Goal: Transaction & Acquisition: Book appointment/travel/reservation

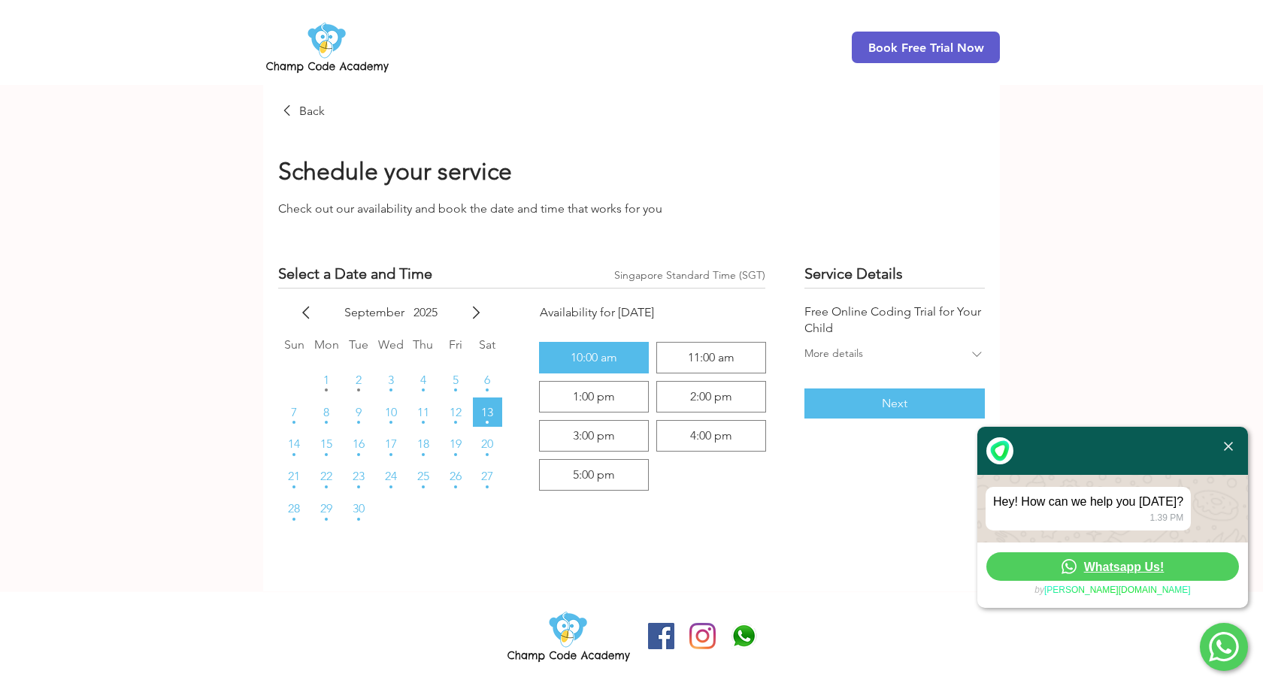
scroll to position [1, 0]
click at [695, 363] on div "11:00 am" at bounding box center [711, 358] width 47 height 12
radio input "false"
radio input "true"
click at [905, 405] on span "Next" at bounding box center [895, 404] width 26 height 12
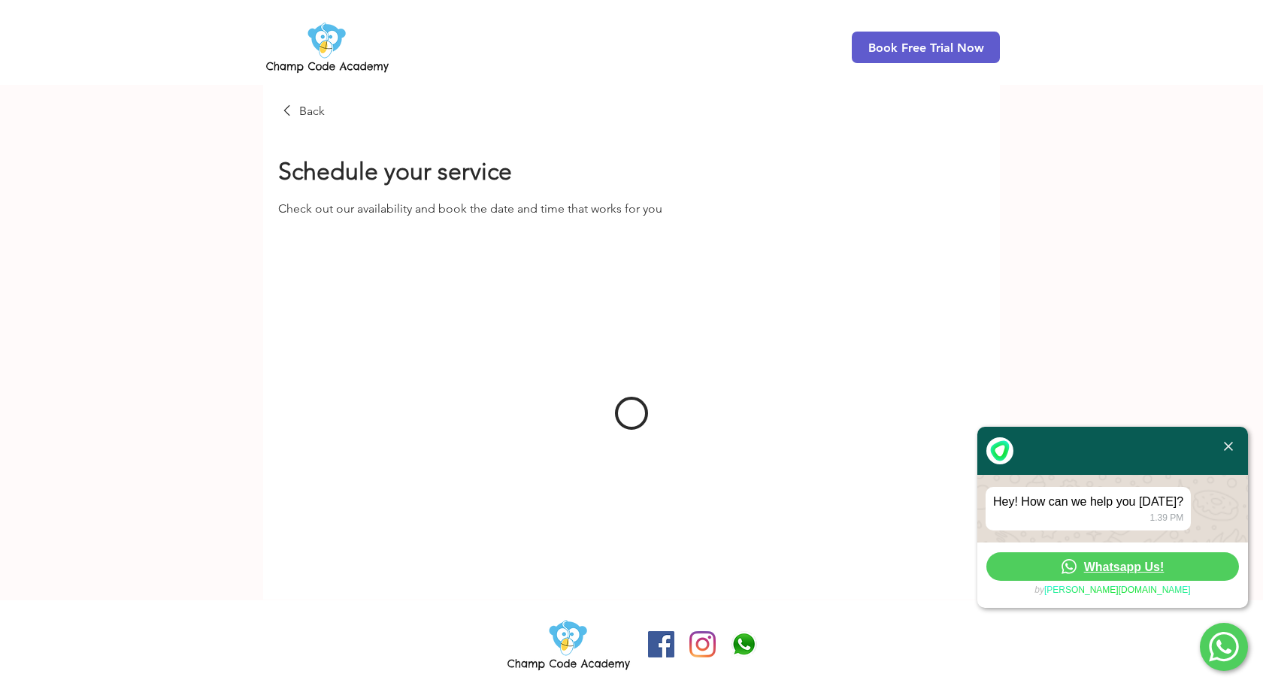
scroll to position [1, 0]
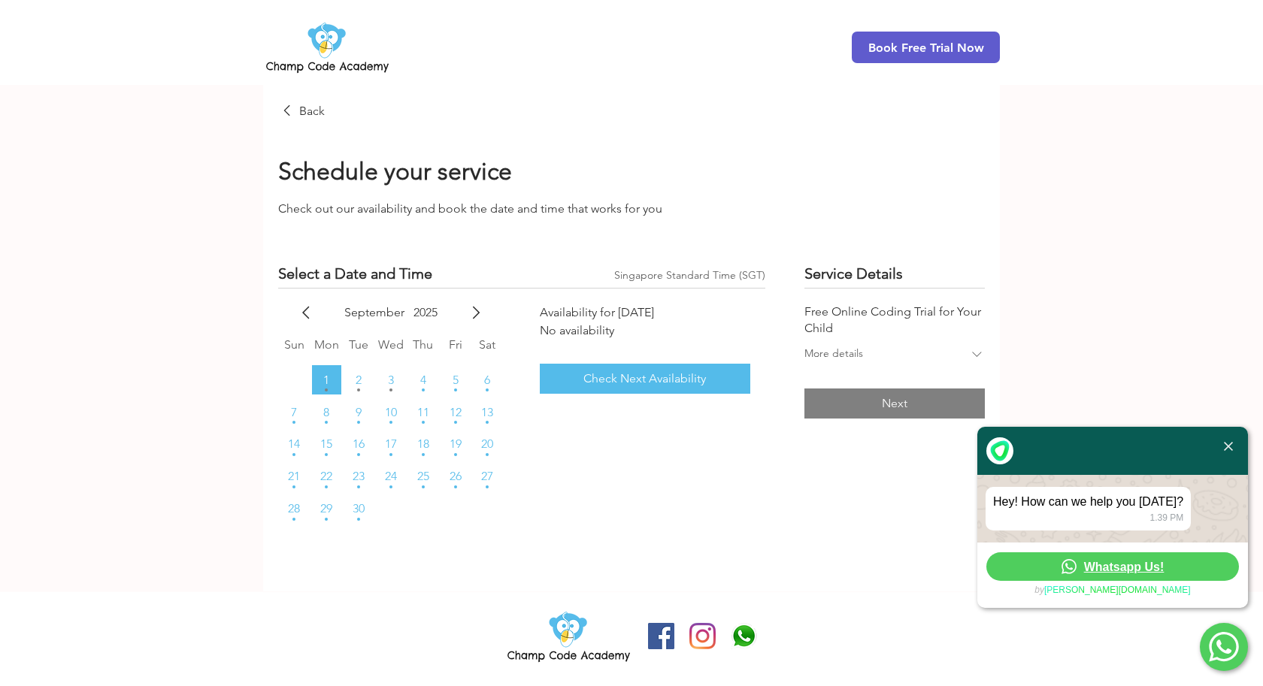
click at [955, 350] on div "More details" at bounding box center [886, 355] width 165 height 17
click at [878, 411] on div "Service Details Free Online Coding Trial for Your Child Less details Next" at bounding box center [894, 409] width 180 height 292
click at [489, 413] on span "13" at bounding box center [487, 413] width 12 height 12
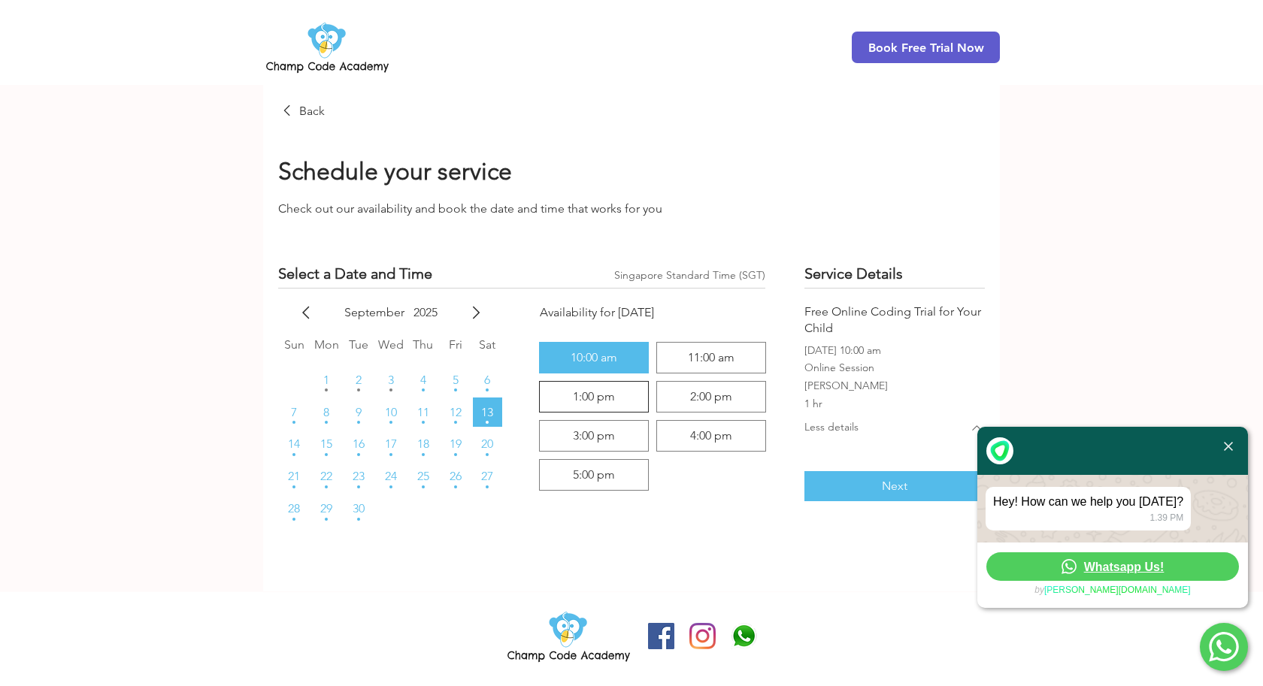
click at [621, 401] on div "1:00 pm" at bounding box center [594, 397] width 96 height 18
radio input "false"
radio input "true"
click at [692, 362] on div "11:00 am" at bounding box center [711, 358] width 47 height 12
radio input "true"
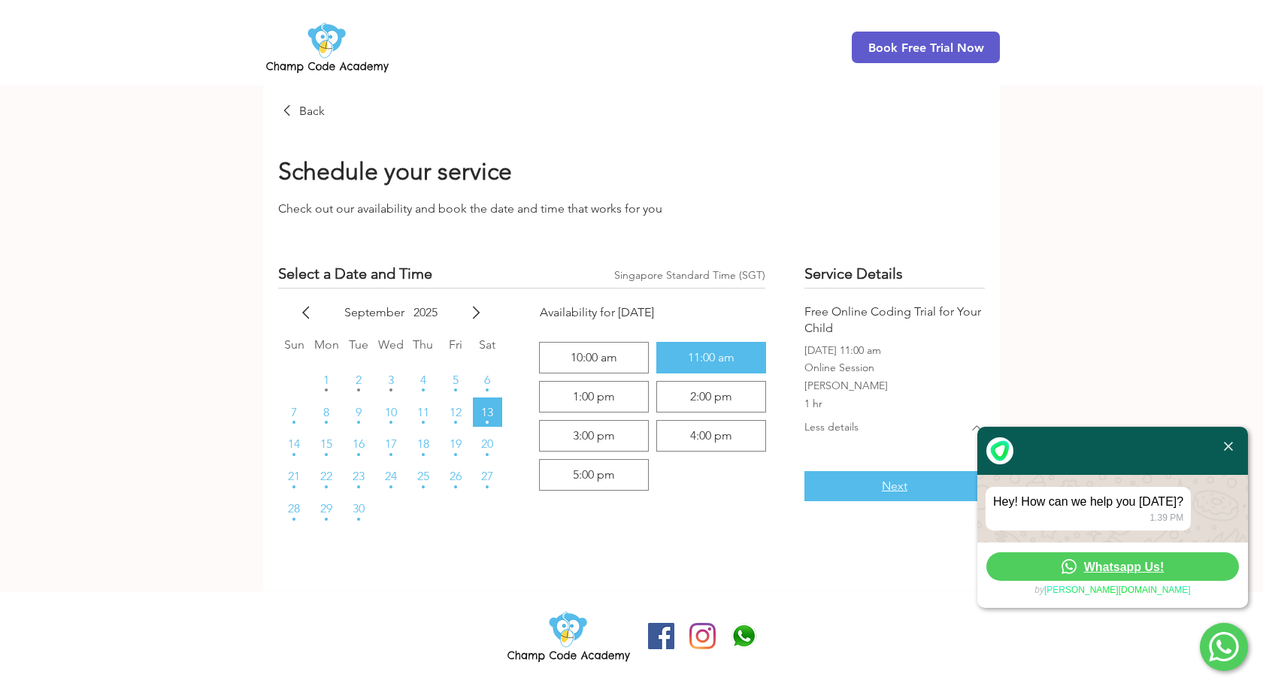
click at [901, 485] on span "Next" at bounding box center [895, 486] width 26 height 12
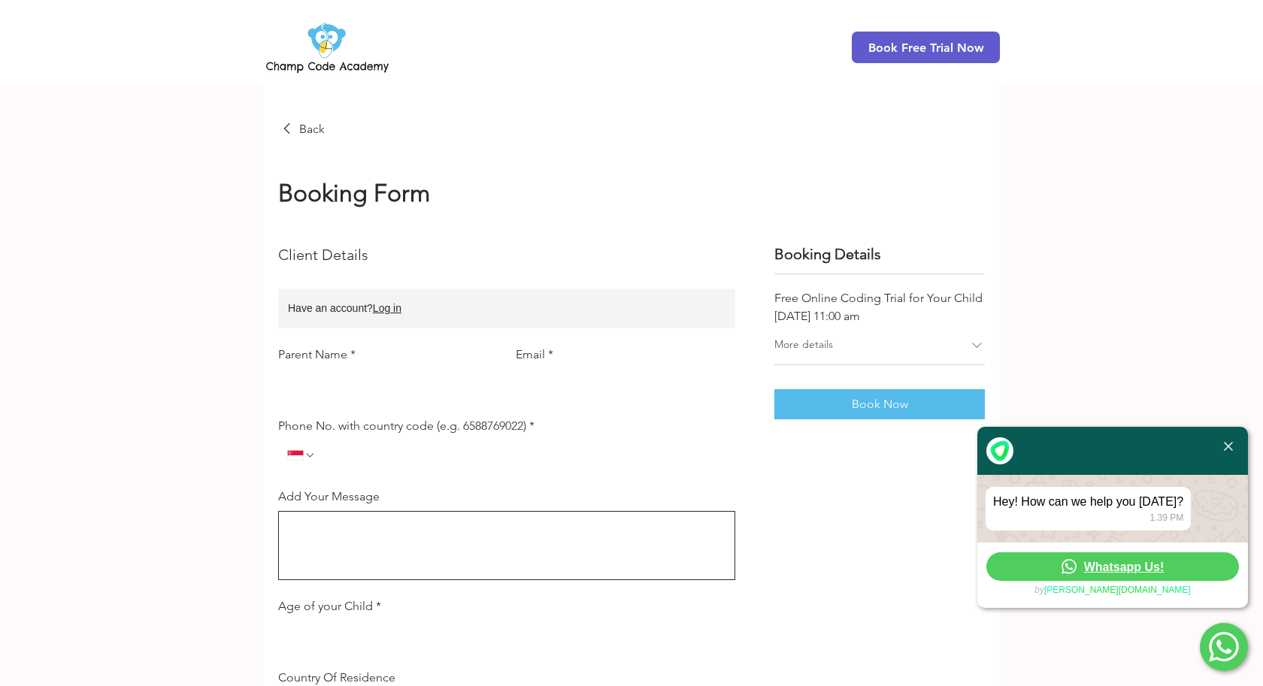
click at [1230, 451] on img at bounding box center [1228, 446] width 9 height 9
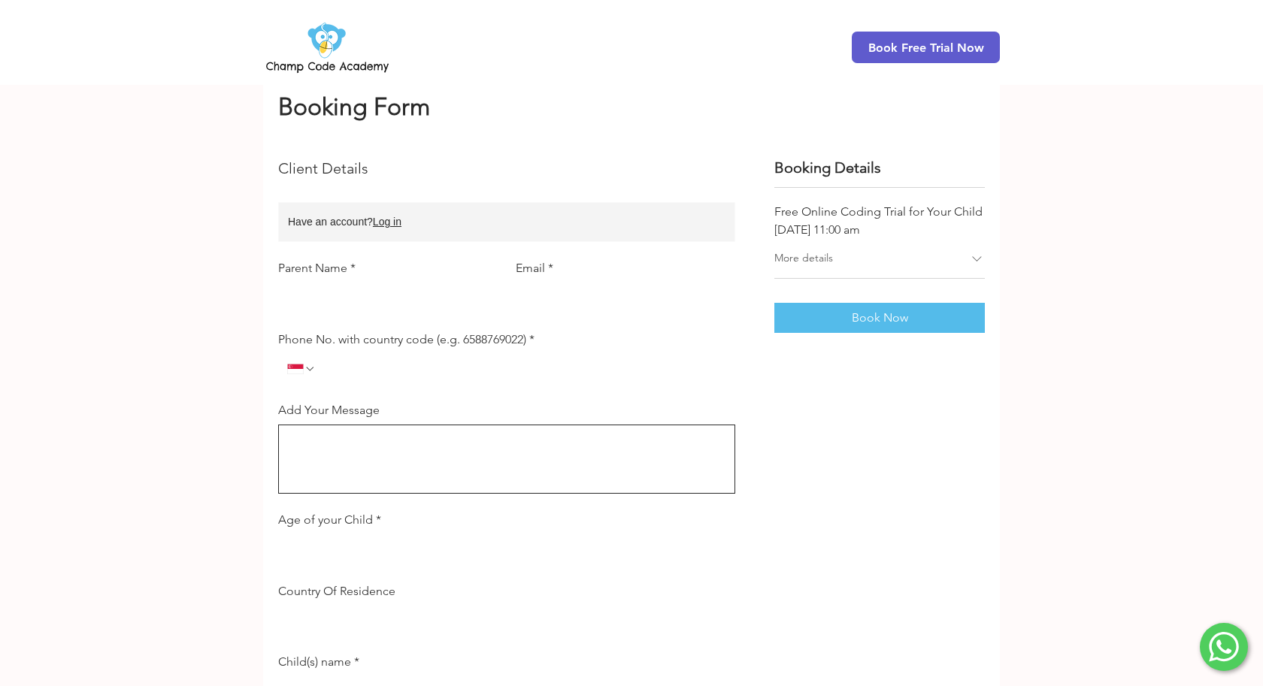
scroll to position [129, 0]
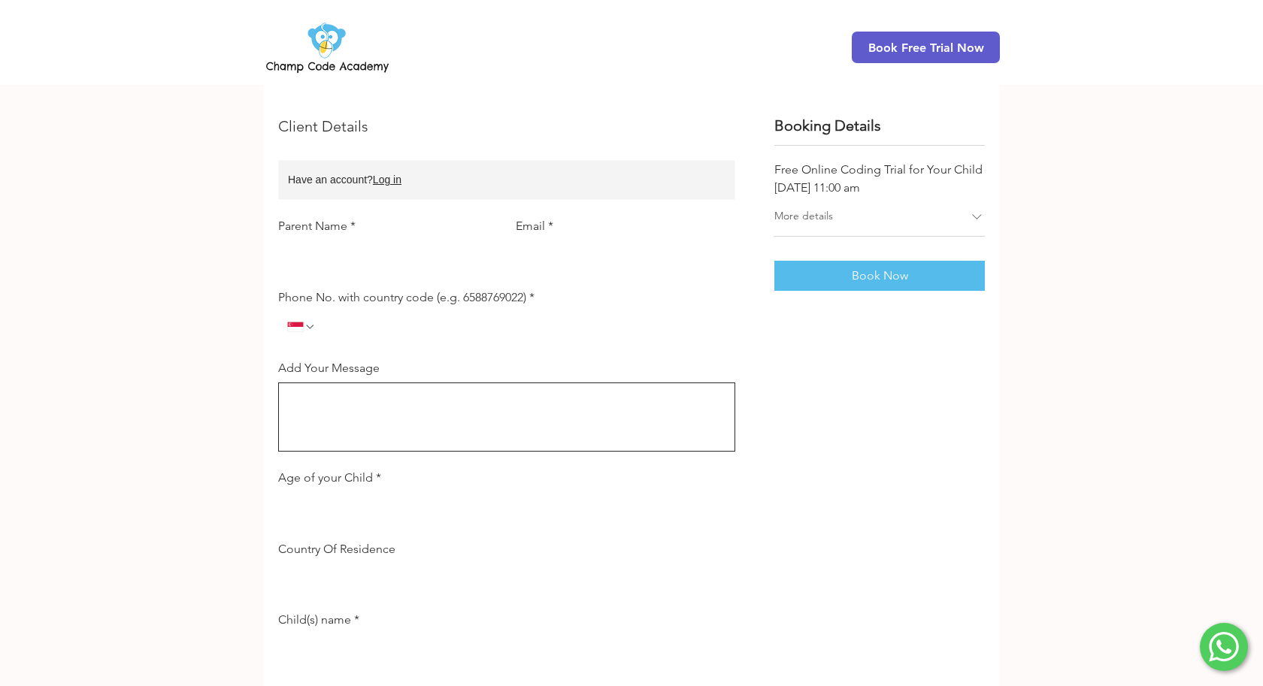
click at [975, 222] on icon "main content" at bounding box center [977, 217] width 16 height 16
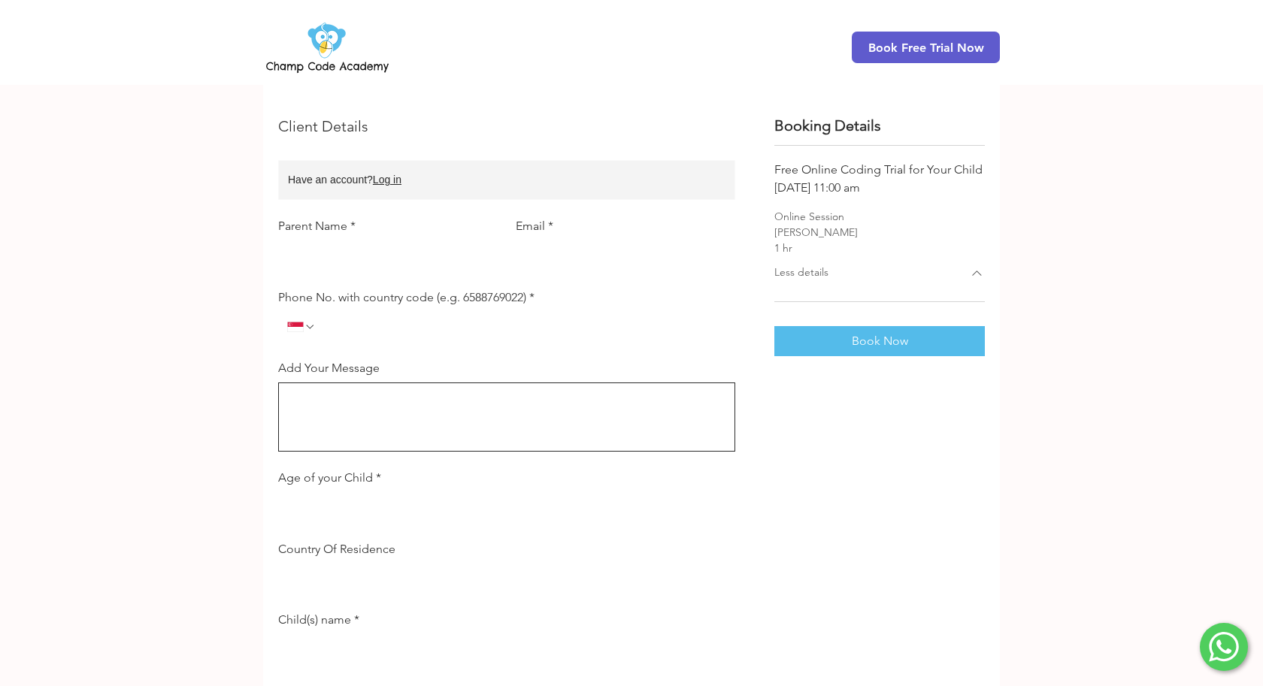
click at [462, 273] on div "Client Details Have an account? Log in Parent Name * Email * Phone No. with cou…" at bounding box center [506, 389] width 457 height 549
click at [460, 259] on input "Parent Name *" at bounding box center [383, 256] width 210 height 30
type input "[PERSON_NAME]"
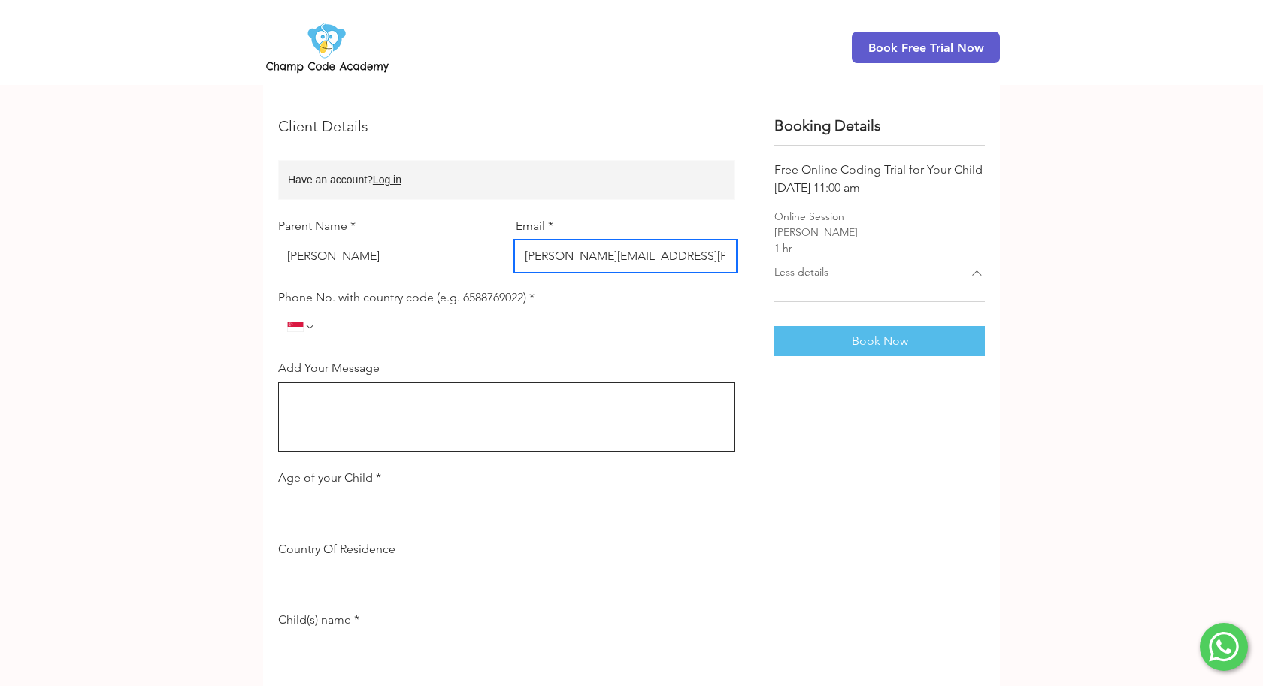
type input "[PERSON_NAME][EMAIL_ADDRESS][PERSON_NAME][DOMAIN_NAME]"
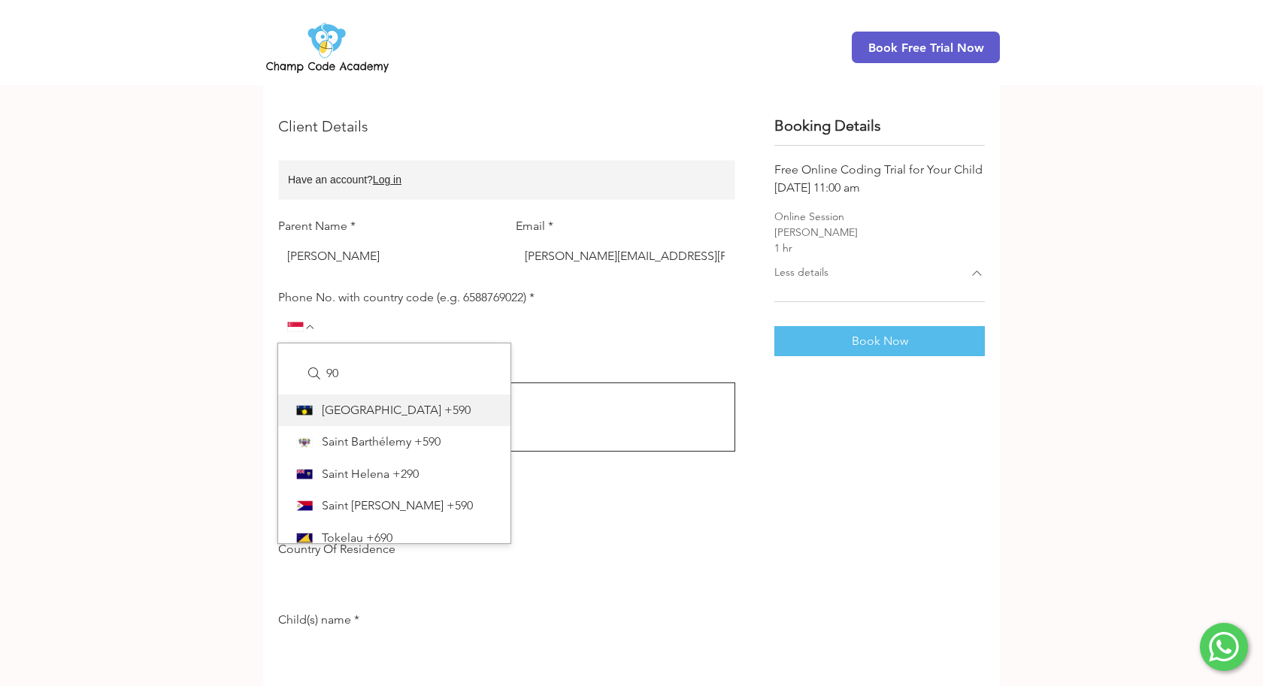
type input "9"
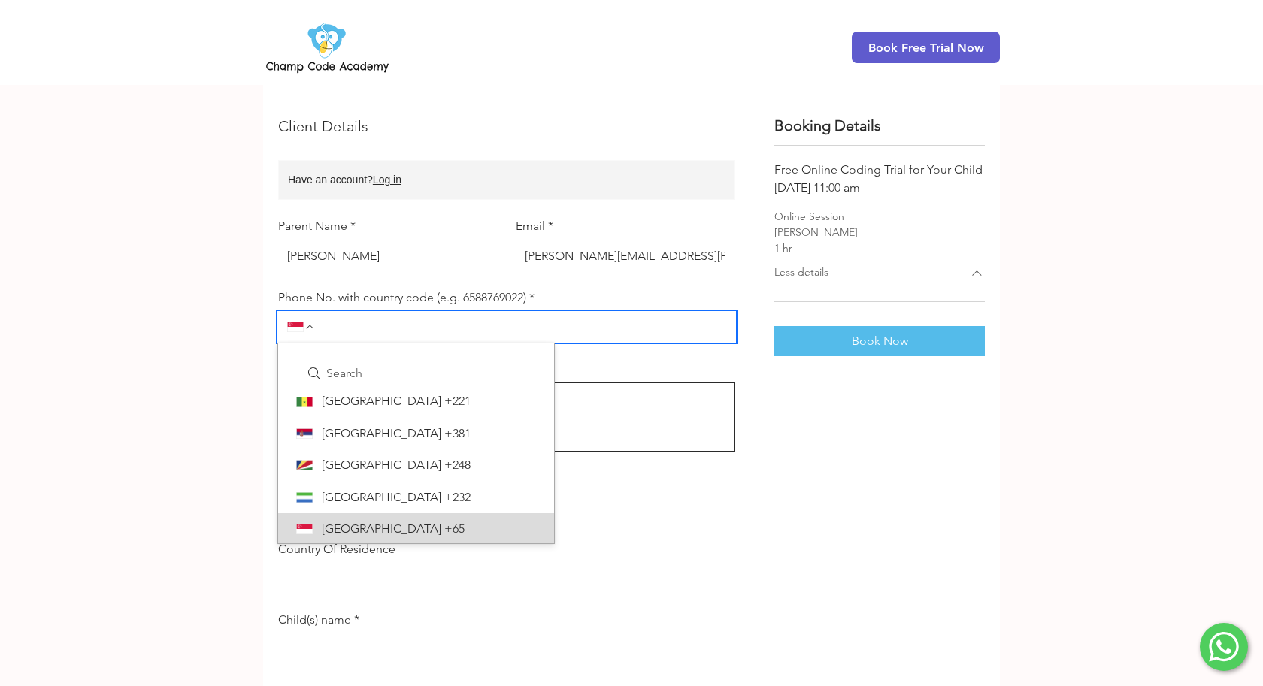
click at [422, 334] on input "Phone No. with country code (e.g. 6588769022) *" at bounding box center [521, 327] width 410 height 30
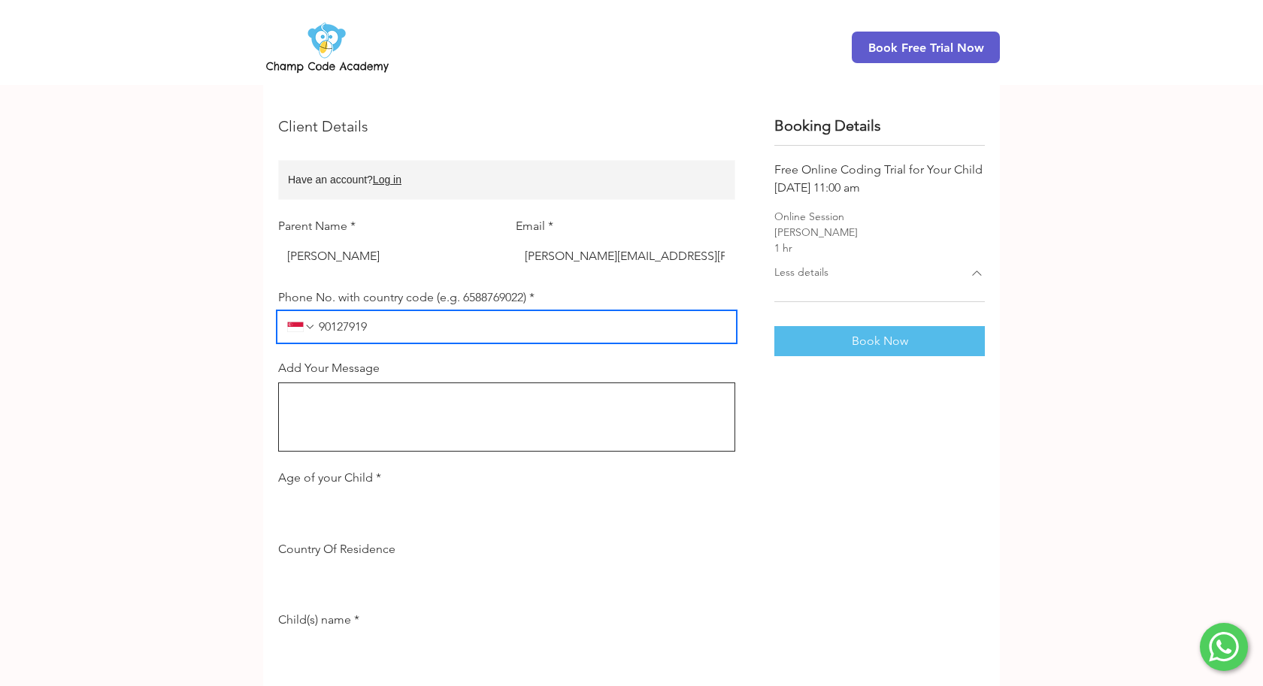
type input "90127919"
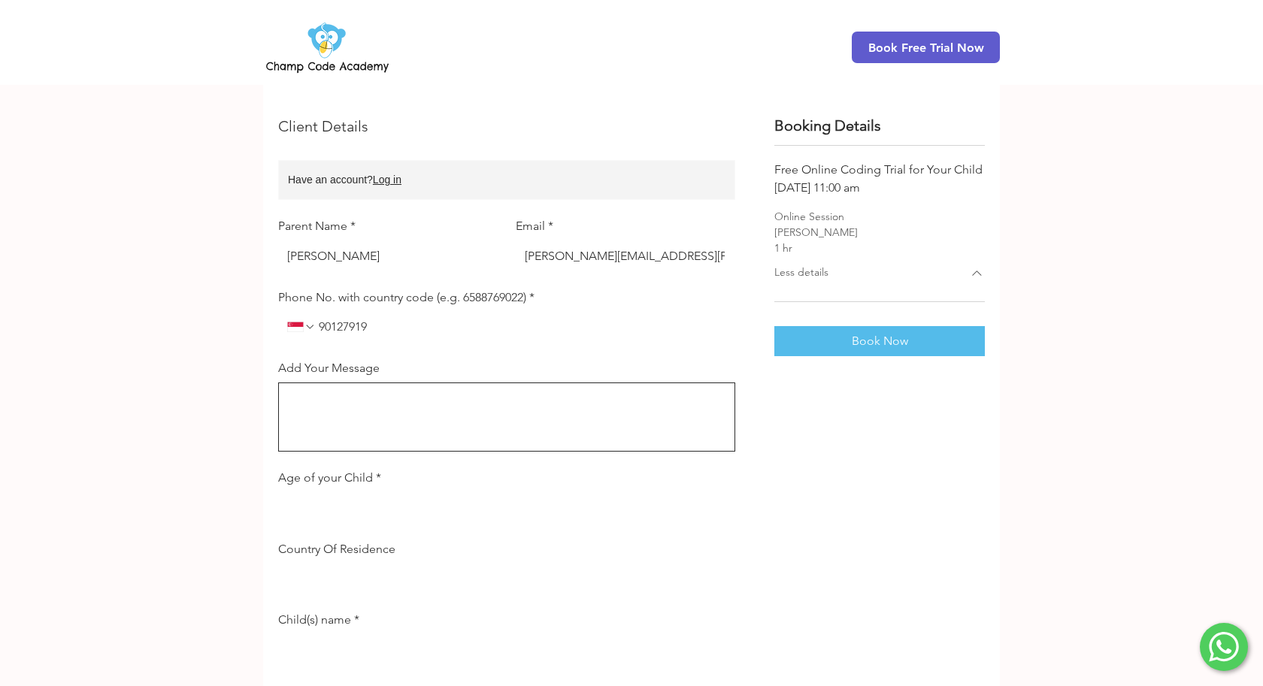
click at [397, 404] on textarea "Add Your Message" at bounding box center [506, 417] width 455 height 56
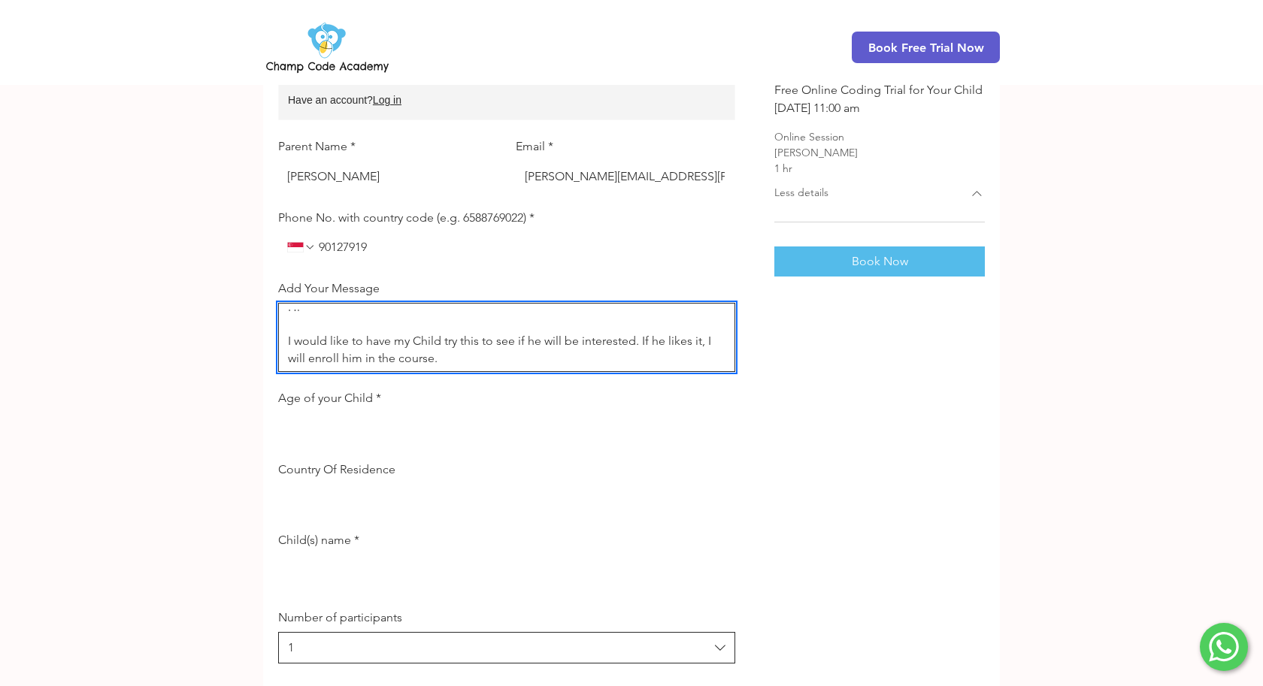
scroll to position [226, 0]
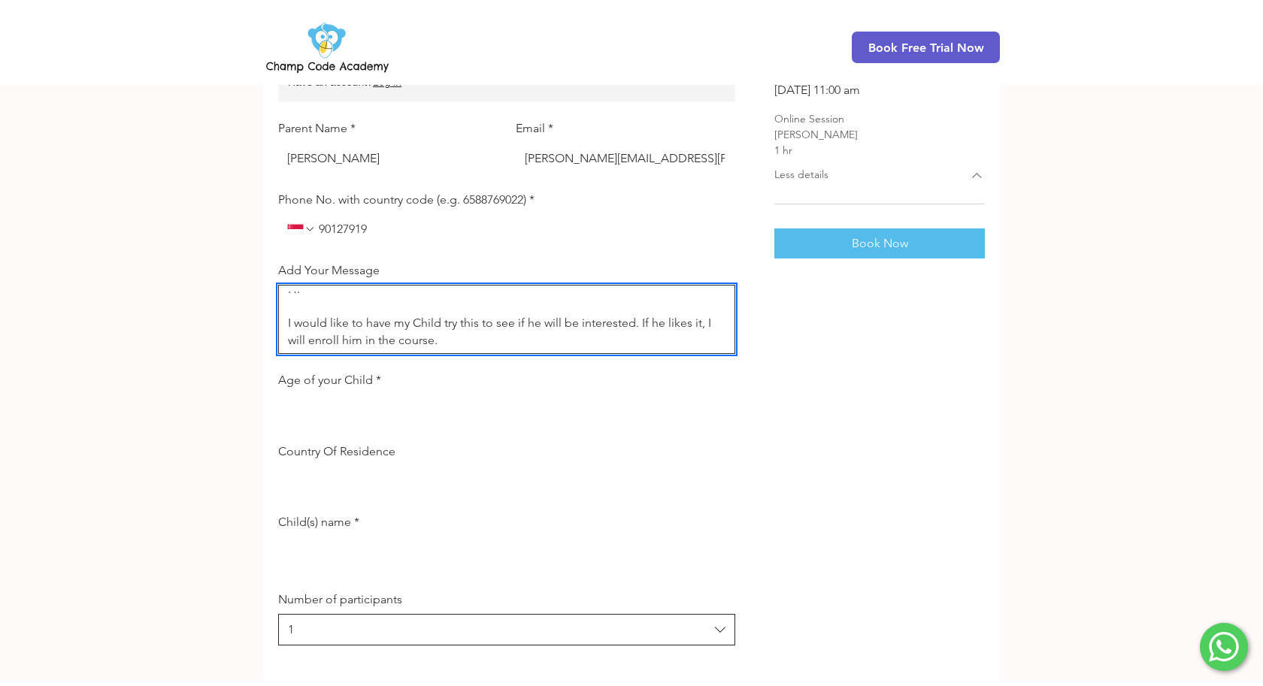
type textarea "Hi I would like to have my Child try this to see if he will be interested. If h…"
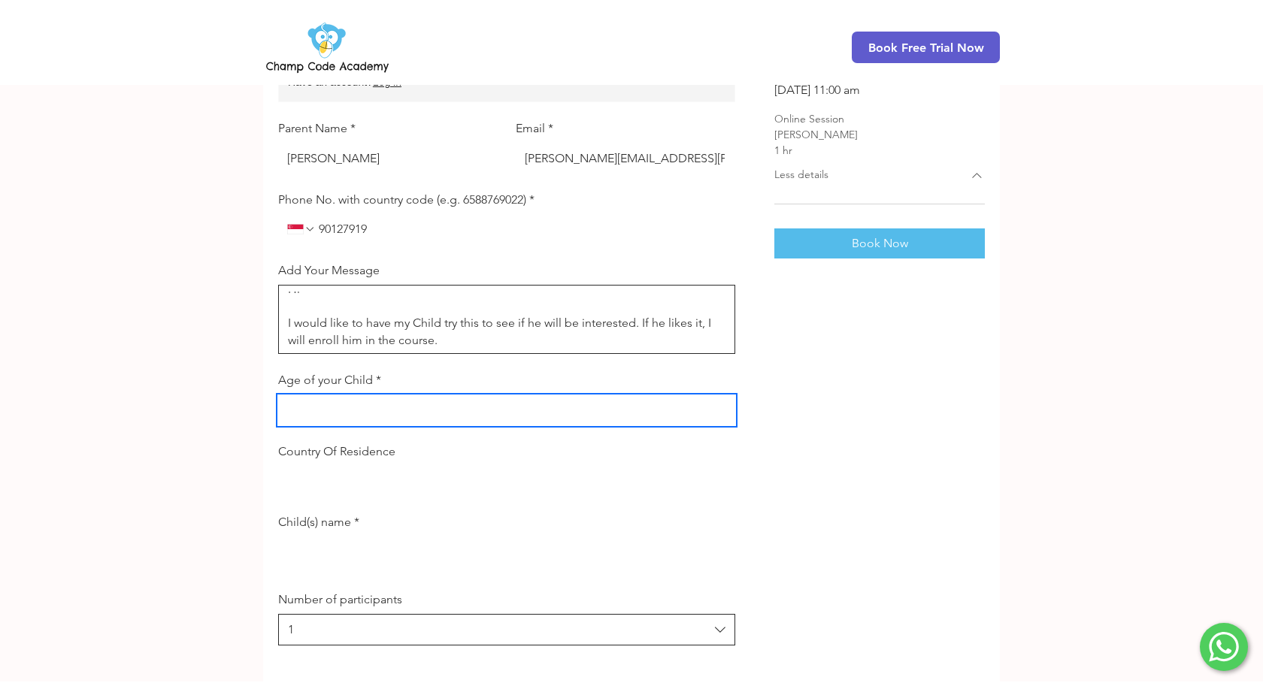
click at [353, 419] on input "Age of your Child *" at bounding box center [502, 410] width 448 height 30
type input "12"
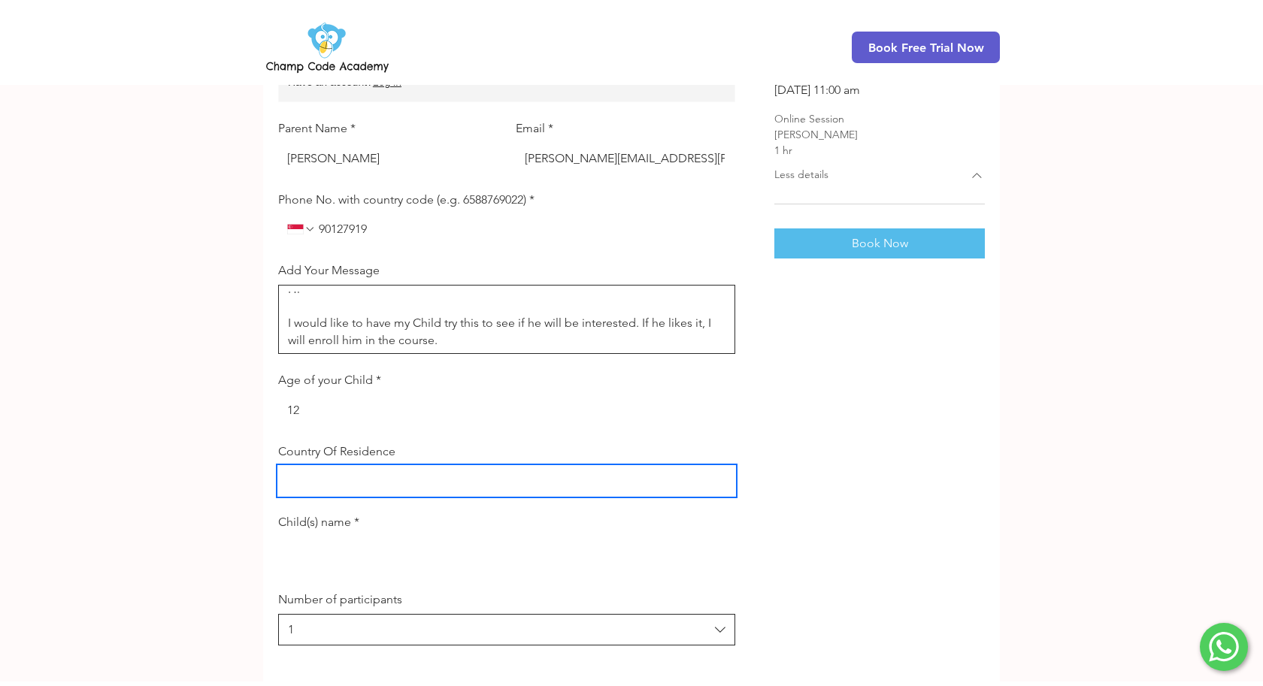
click at [364, 489] on input "Country Of Residence" at bounding box center [502, 481] width 448 height 30
type input "Phiippines"
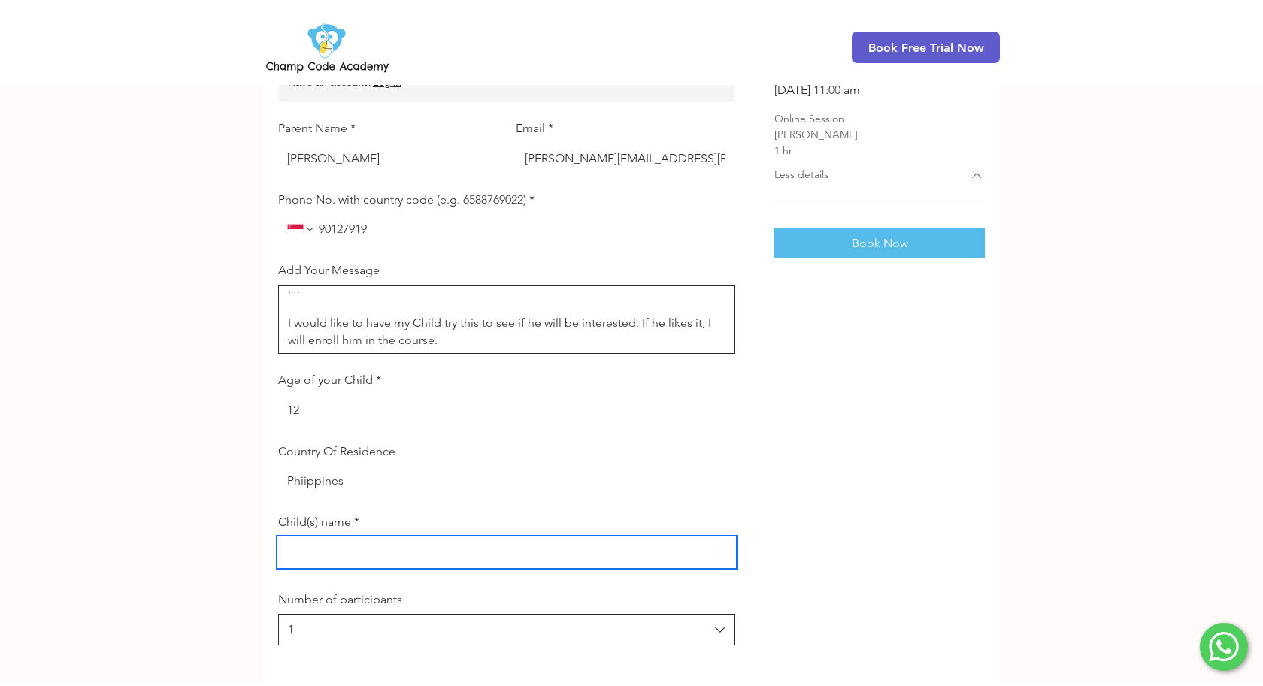
click at [346, 567] on input "Child(s) name *" at bounding box center [502, 552] width 448 height 30
type input "[PERSON_NAME]"
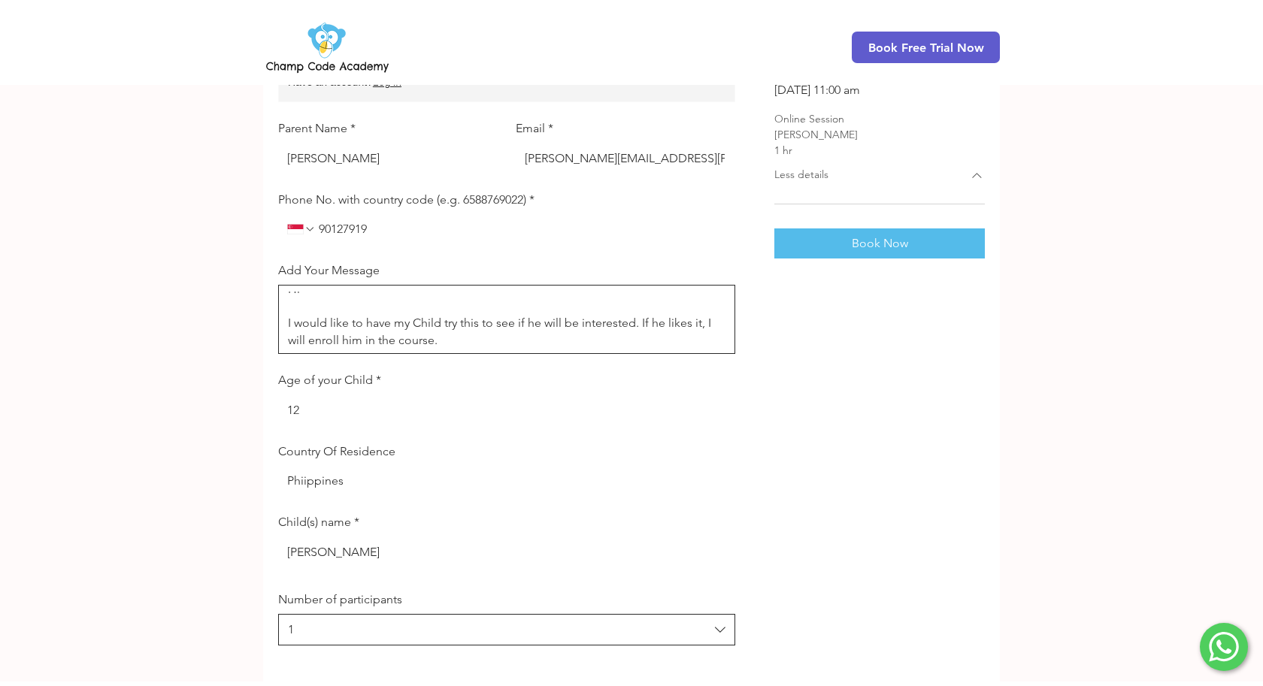
click at [198, 485] on div "main content" at bounding box center [631, 270] width 1263 height 823
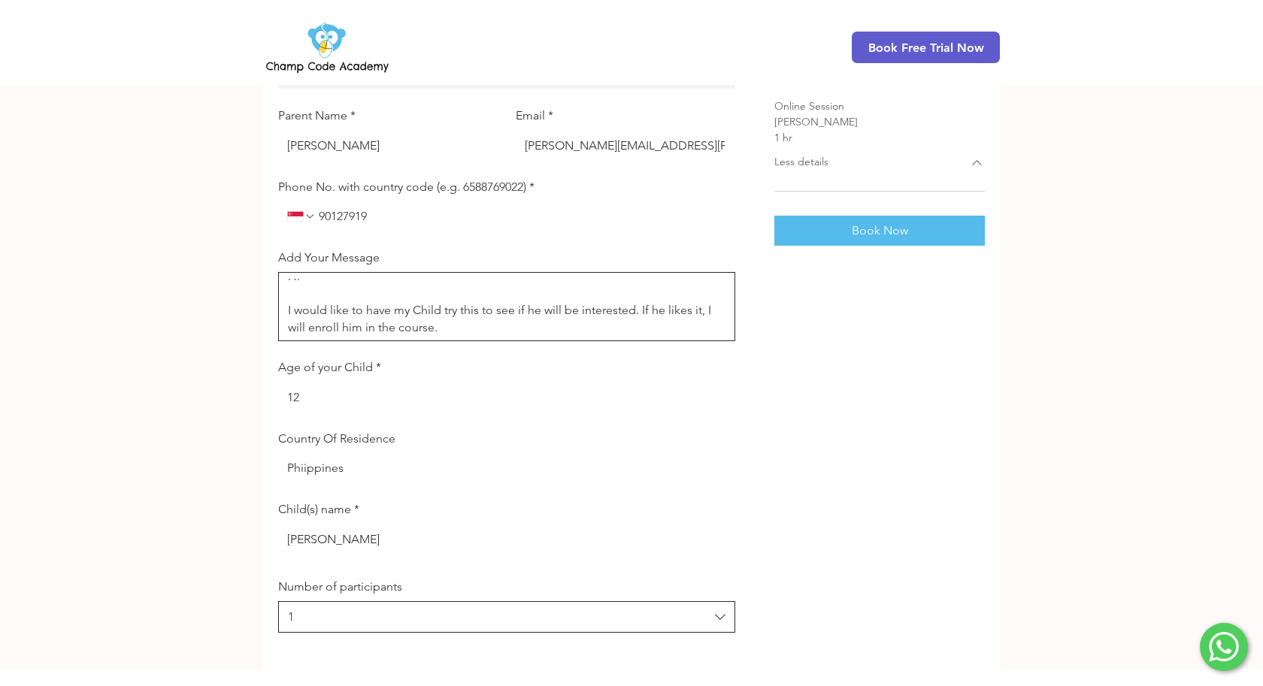
scroll to position [324, 0]
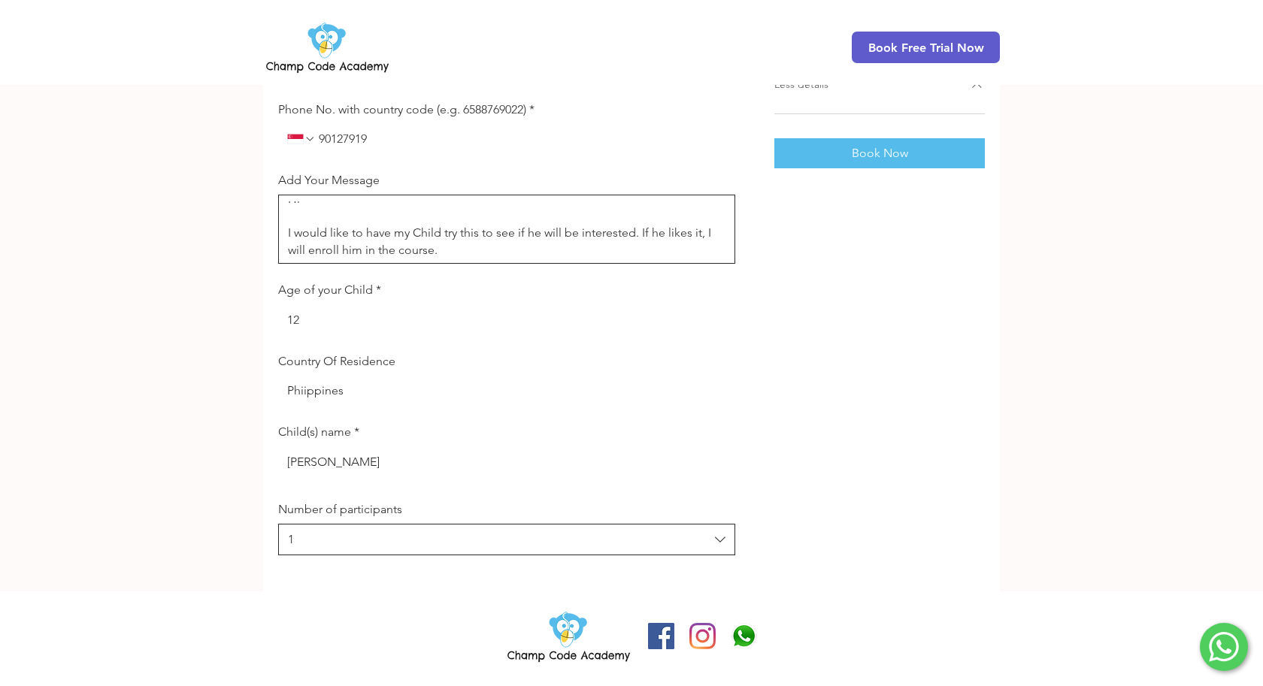
click at [244, 373] on div "main content" at bounding box center [631, 179] width 1263 height 823
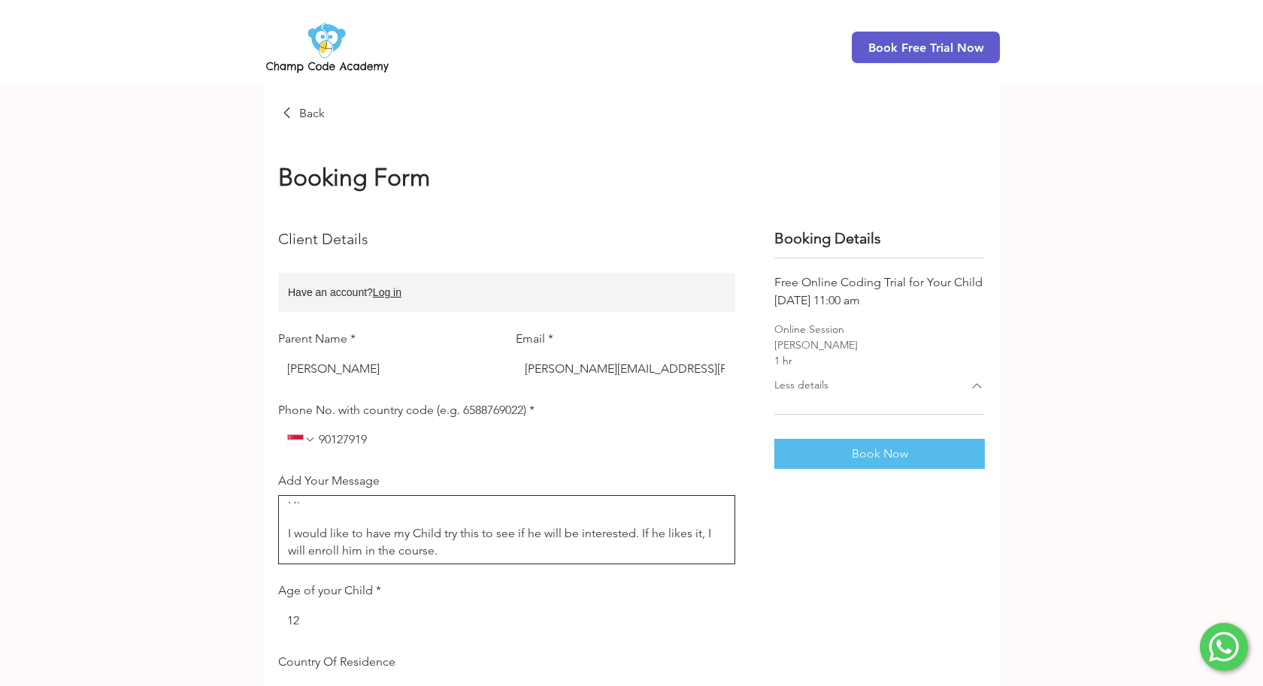
scroll to position [0, 0]
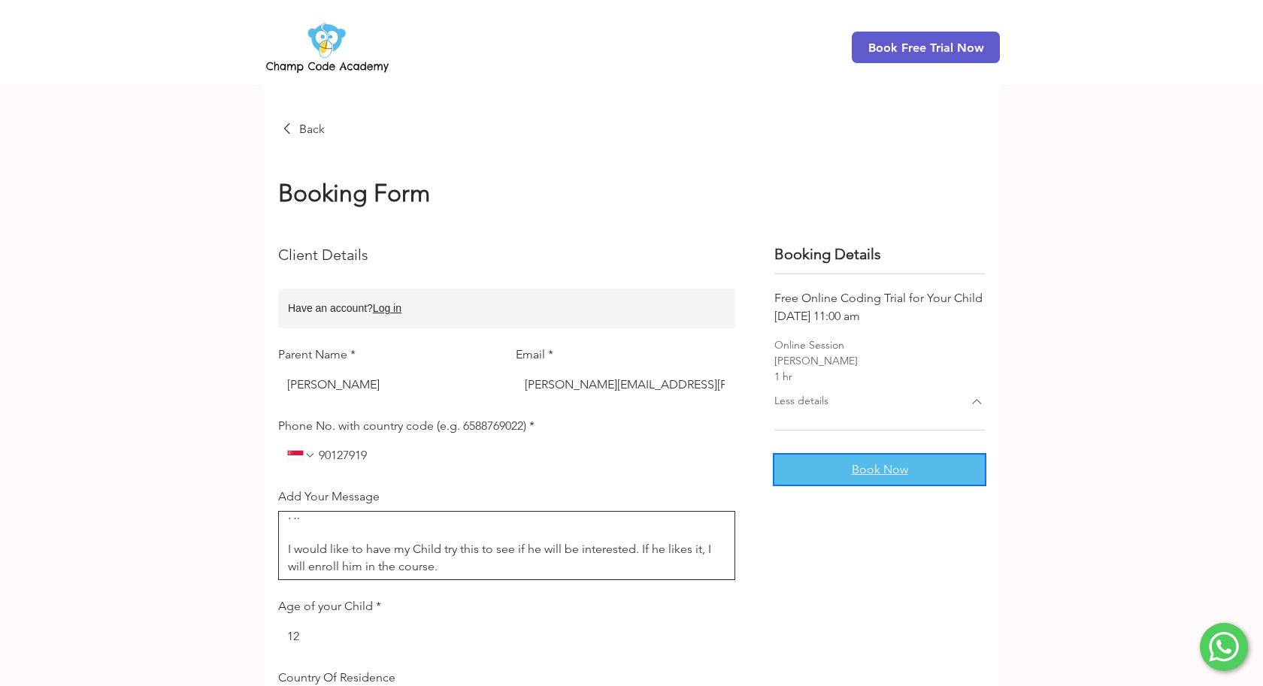
click at [881, 469] on span "Book Now" at bounding box center [880, 470] width 56 height 12
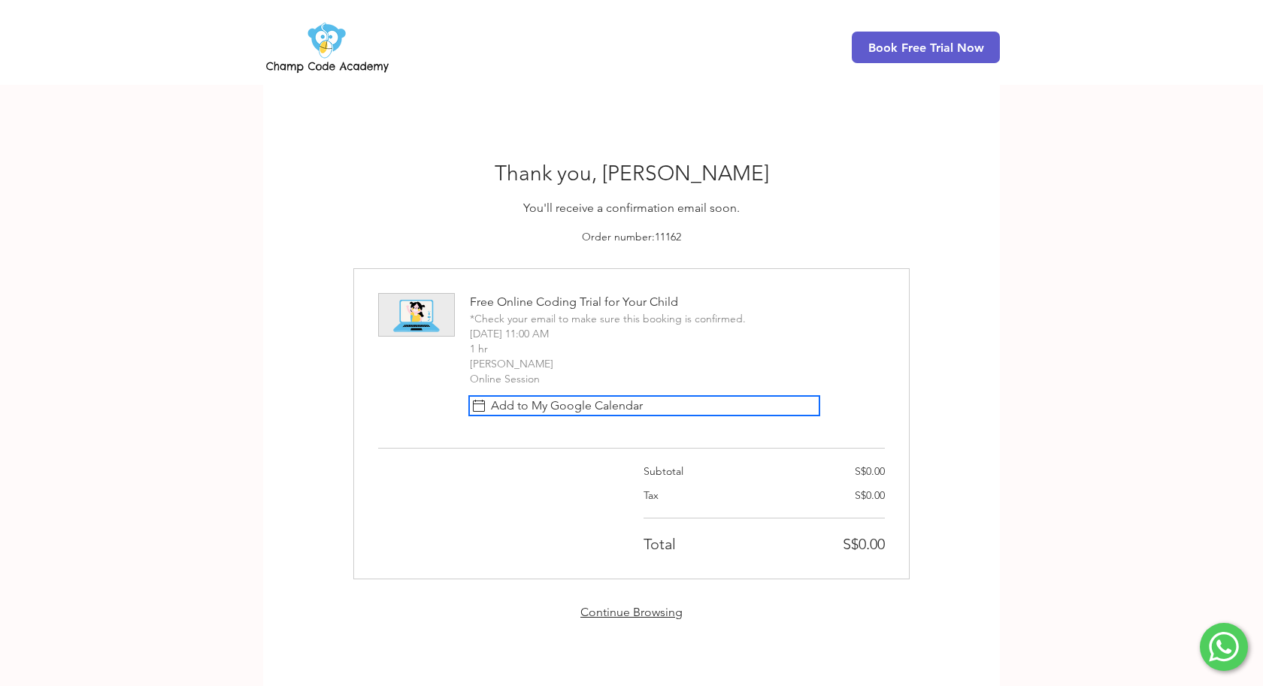
click at [572, 406] on span "Add to My Google Calendar" at bounding box center [567, 406] width 152 height 18
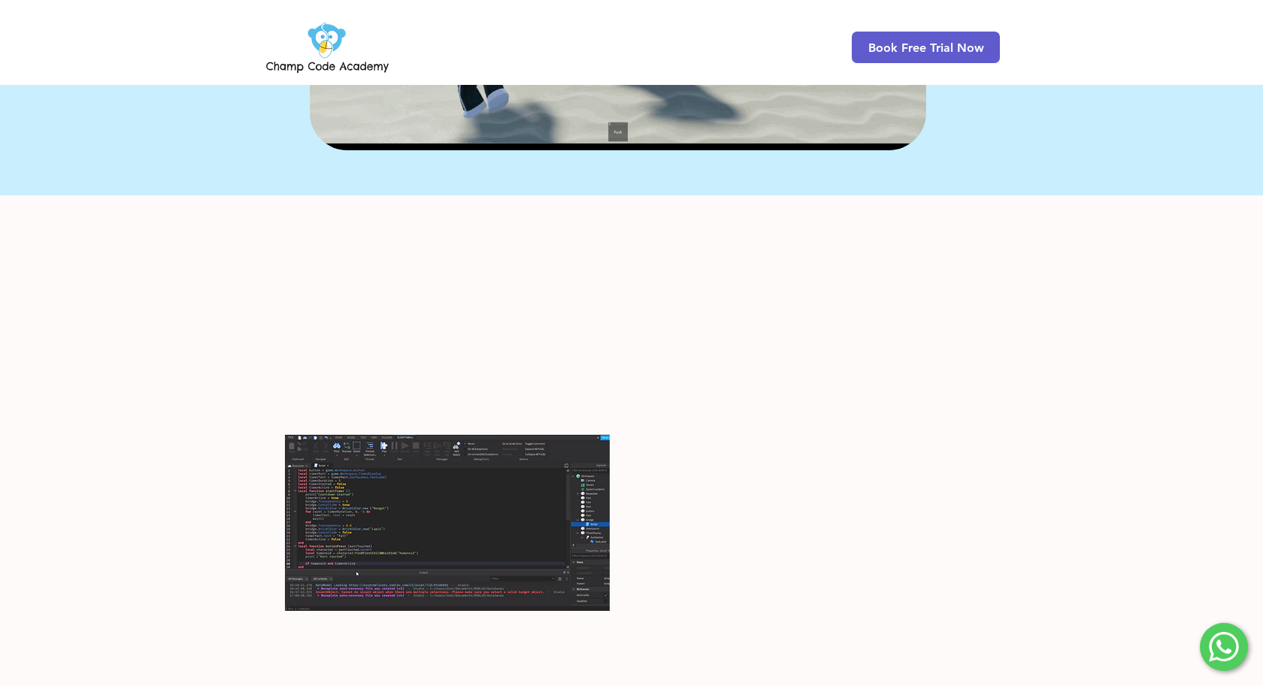
scroll to position [38, 0]
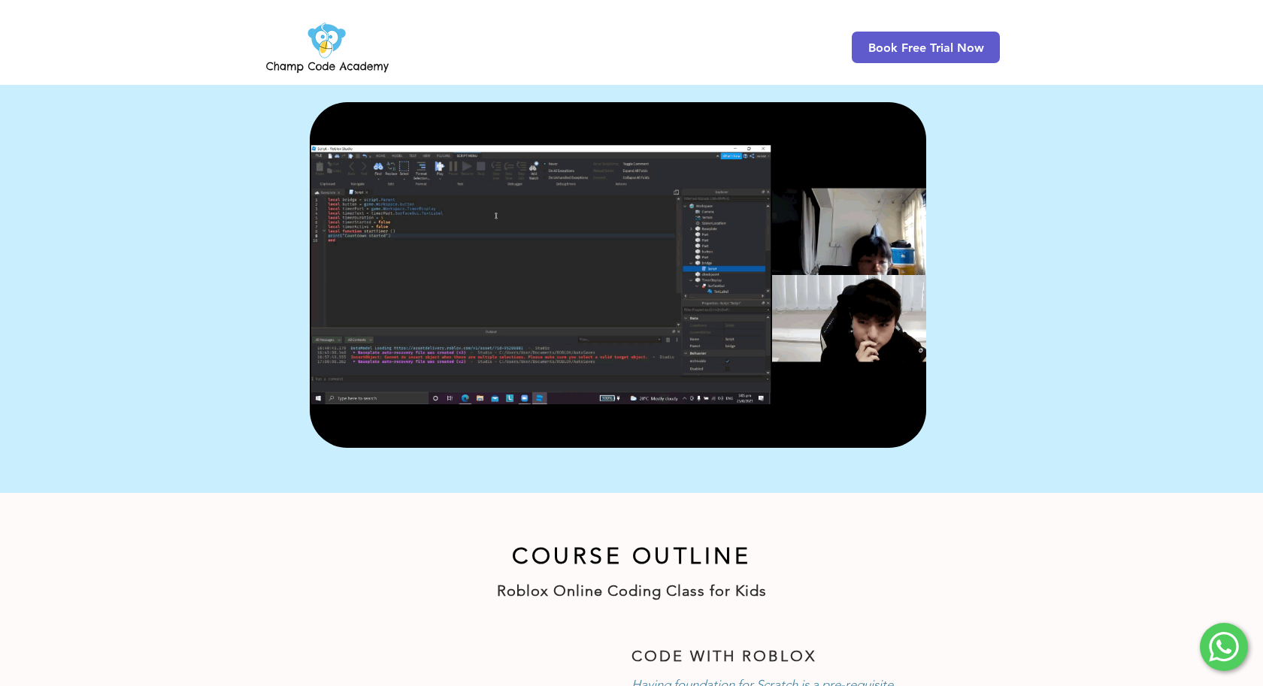
click at [1054, 561] on div at bounding box center [631, 548] width 1263 height 110
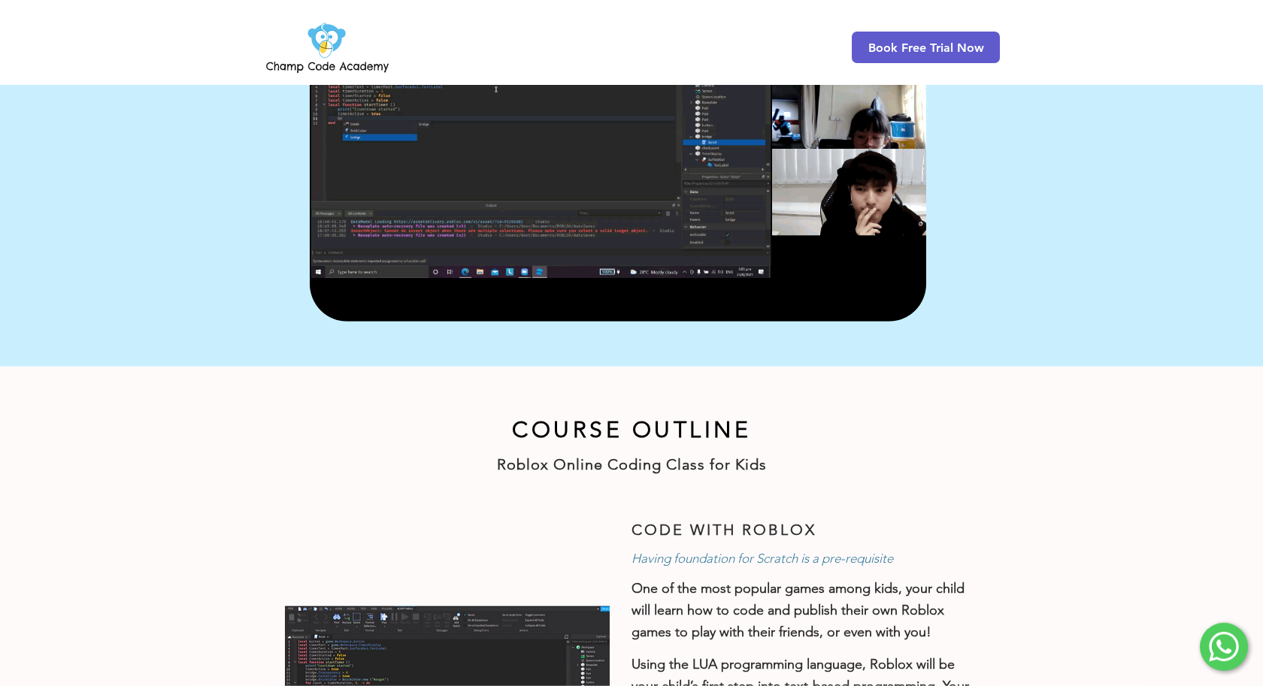
scroll to position [113, 0]
